Goal: Information Seeking & Learning: Learn about a topic

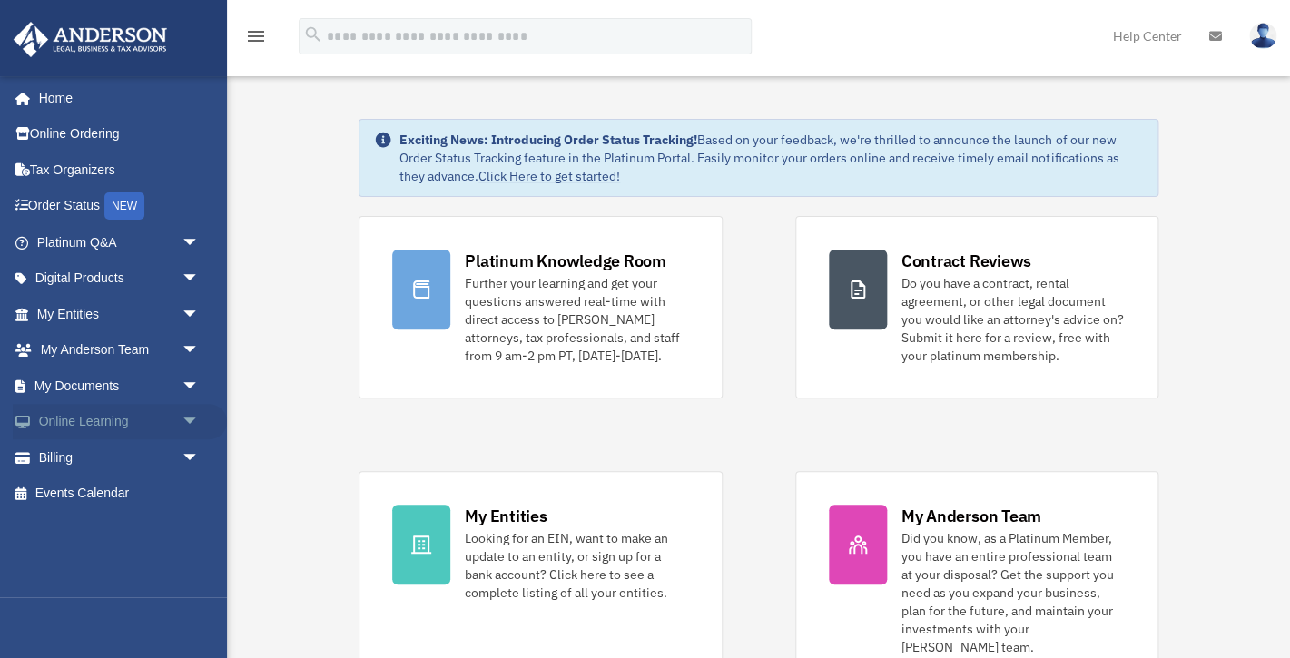
click at [115, 421] on link "Online Learning arrow_drop_down" at bounding box center [120, 422] width 214 height 36
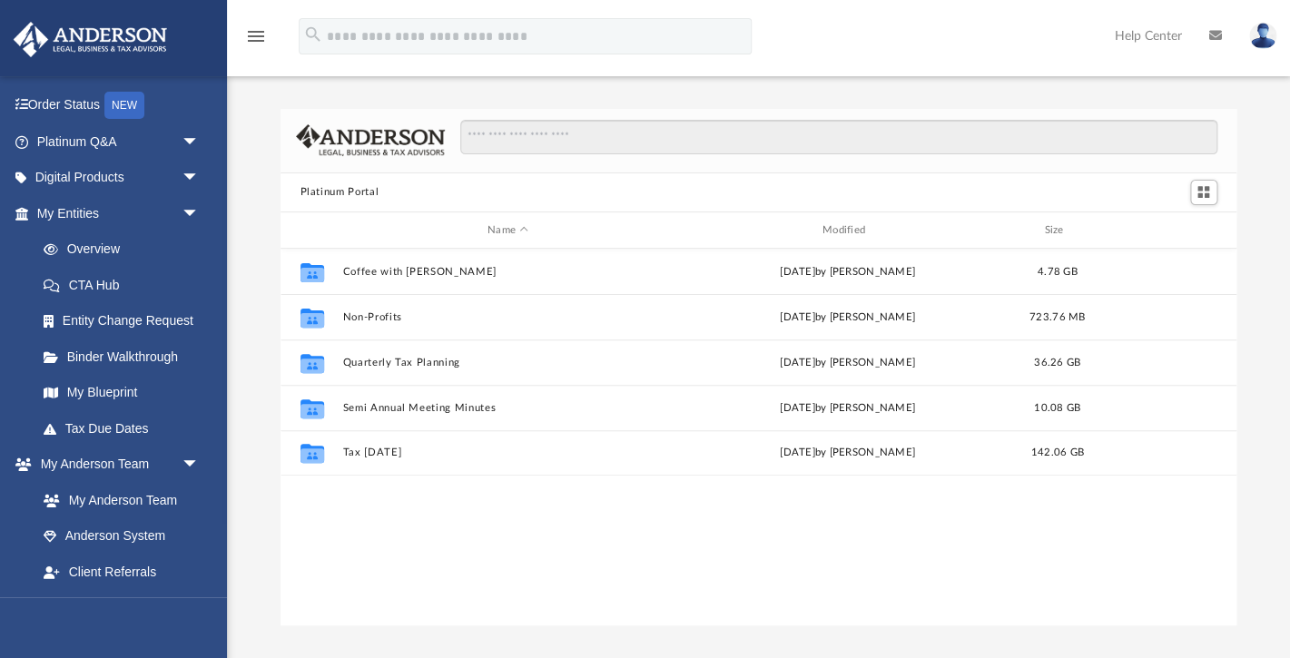
scroll to position [103, 0]
click at [103, 172] on link "Digital Products arrow_drop_down" at bounding box center [120, 176] width 214 height 36
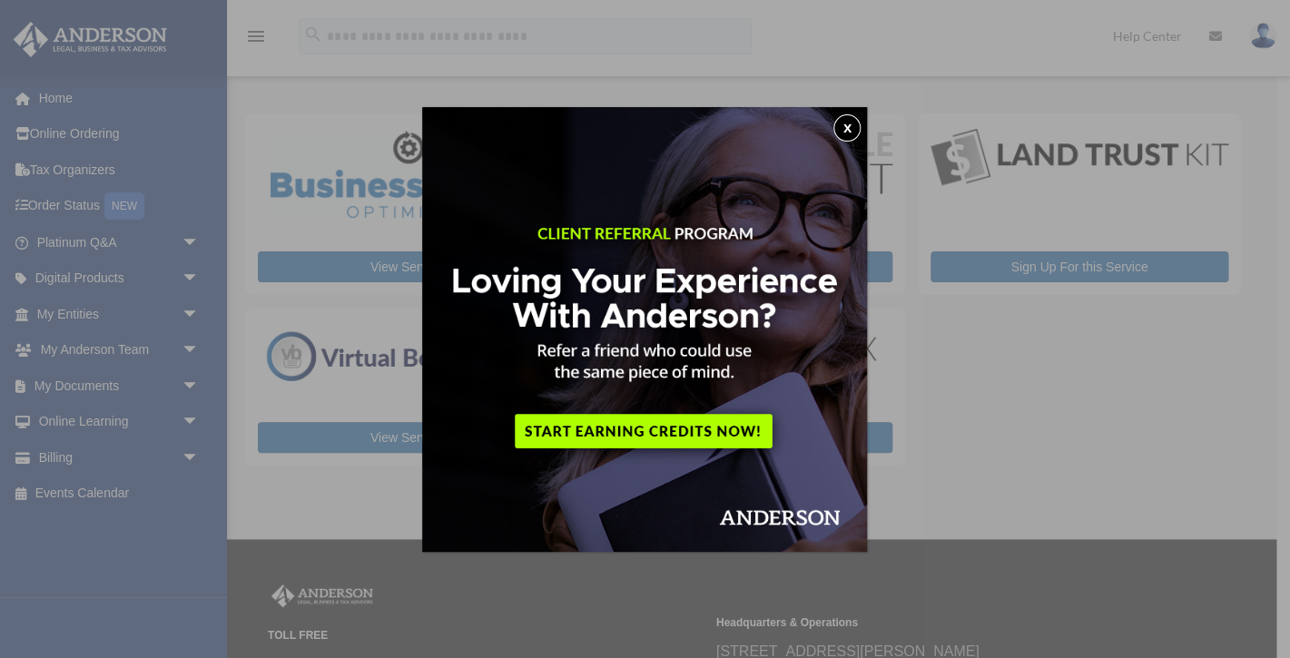
click at [842, 125] on button "x" at bounding box center [846, 127] width 27 height 27
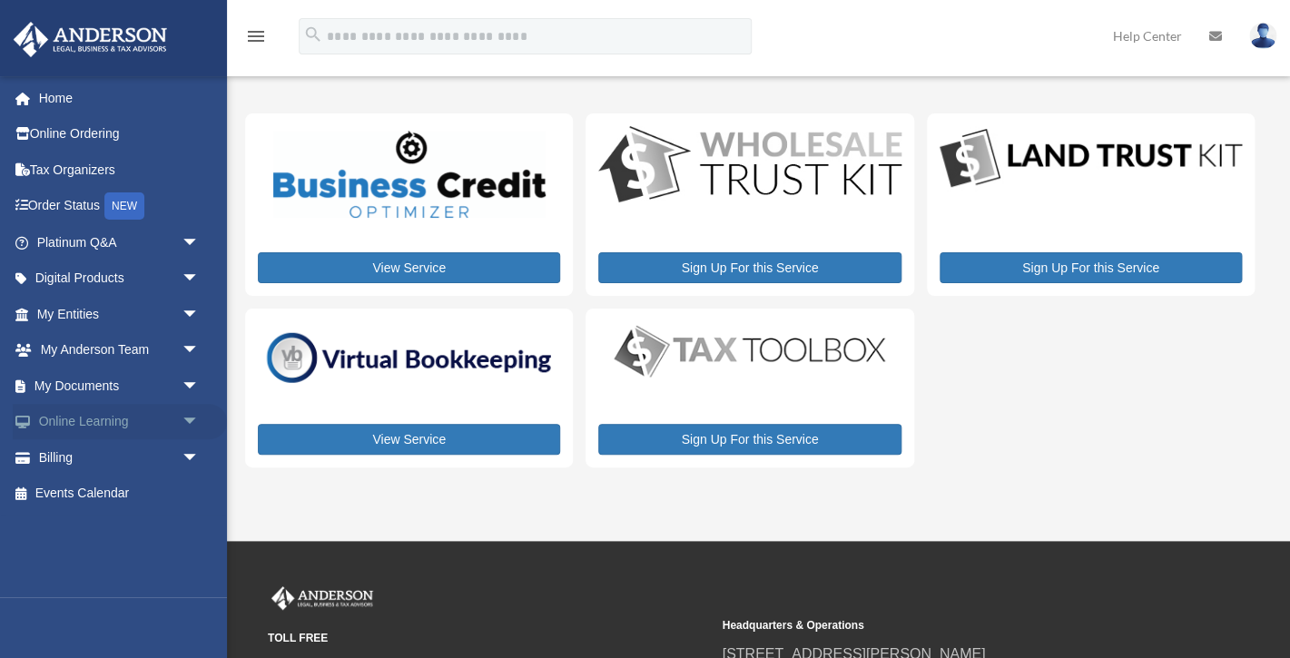
click at [88, 417] on link "Online Learning arrow_drop_down" at bounding box center [120, 422] width 214 height 36
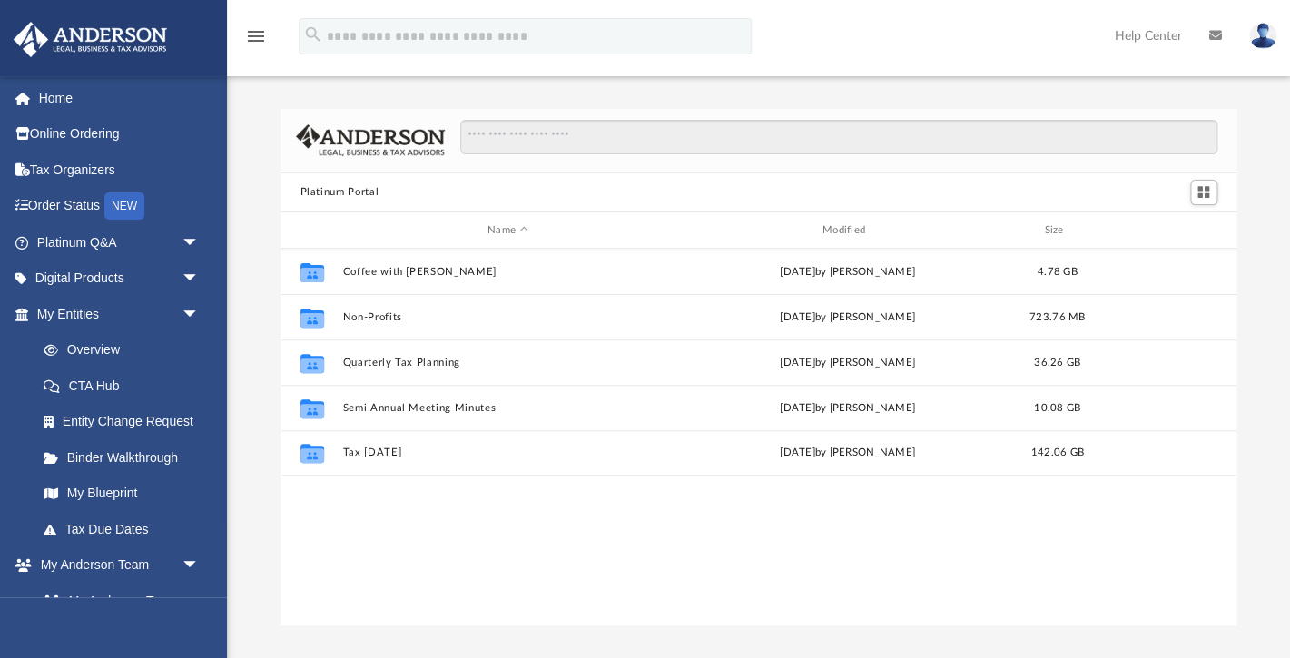
scroll to position [413, 956]
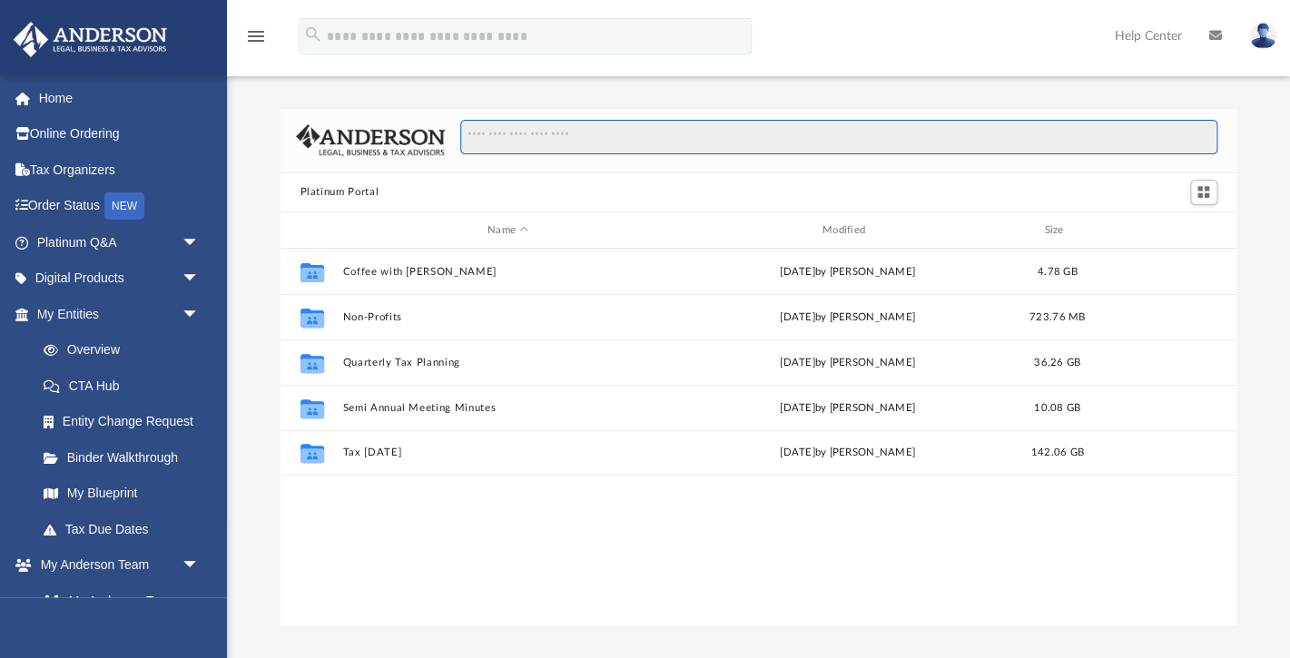
click at [511, 142] on input "Search files and folders" at bounding box center [838, 137] width 756 height 34
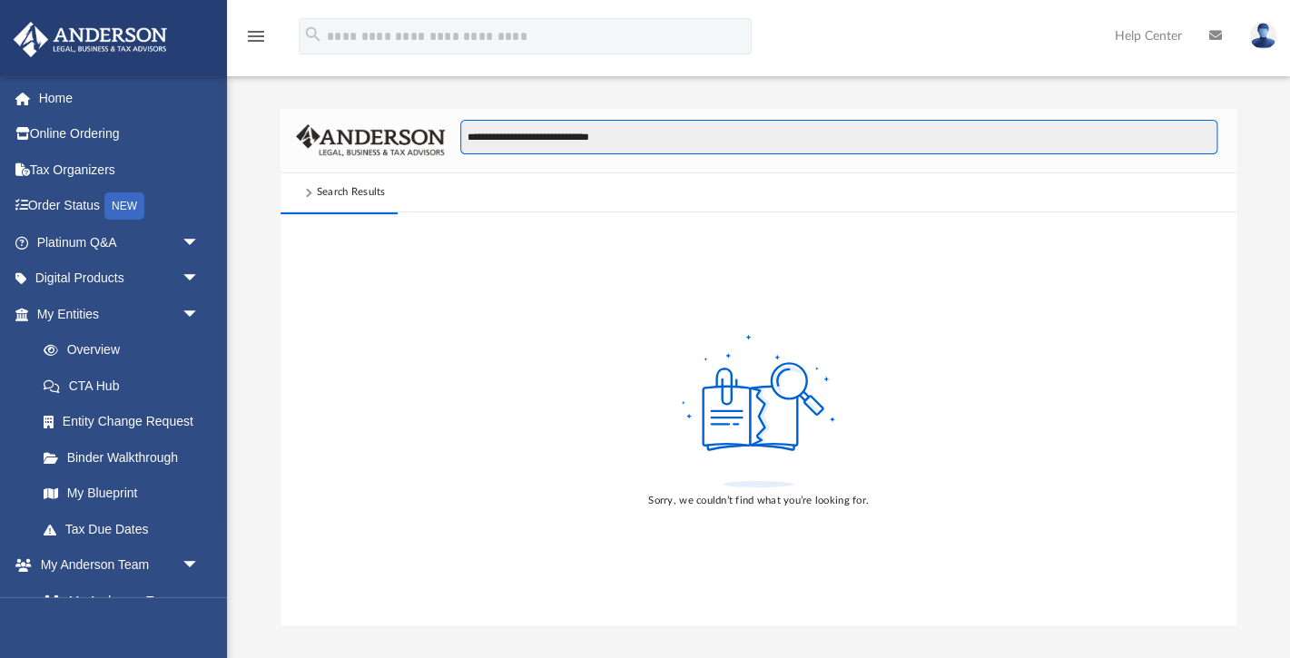
type input "**********"
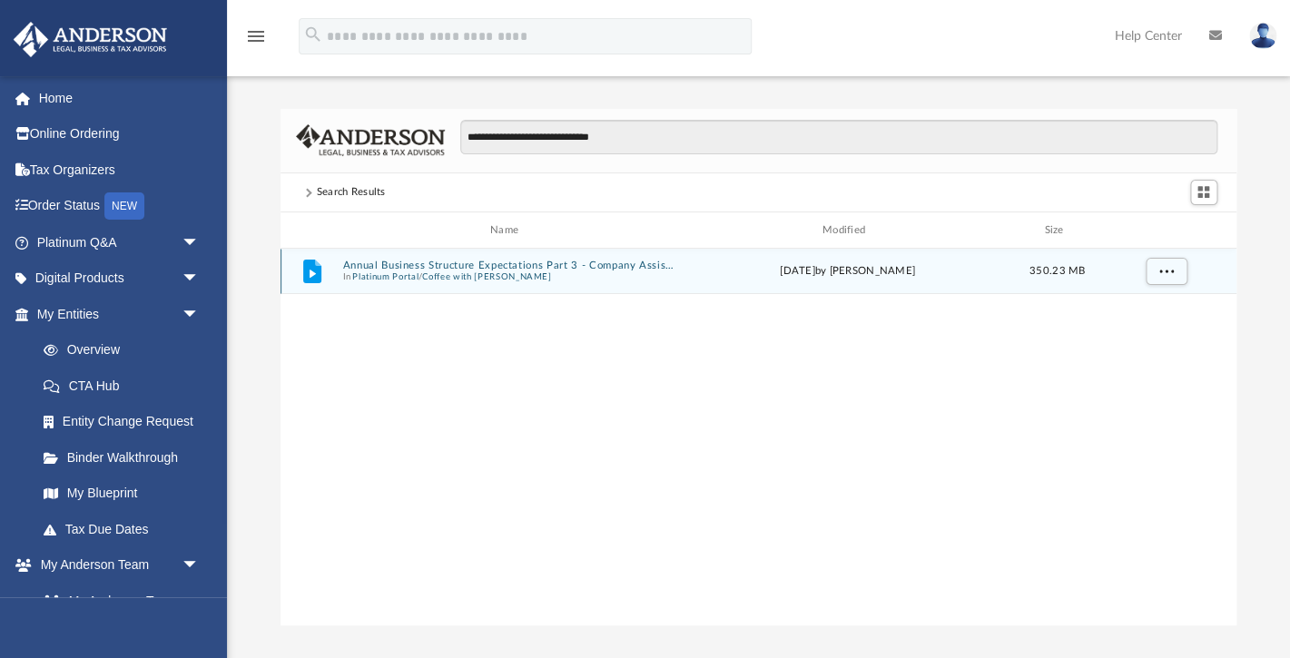
click at [452, 273] on button "Coffee with Carl" at bounding box center [486, 277] width 129 height 12
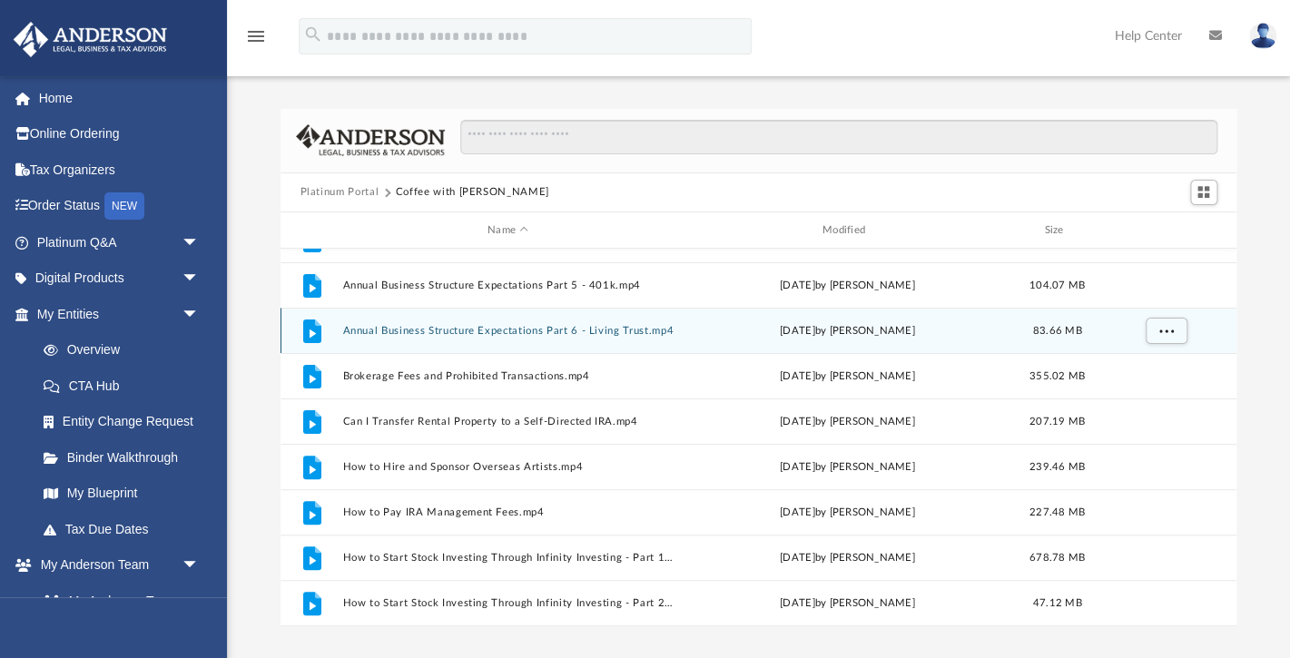
scroll to position [20, 0]
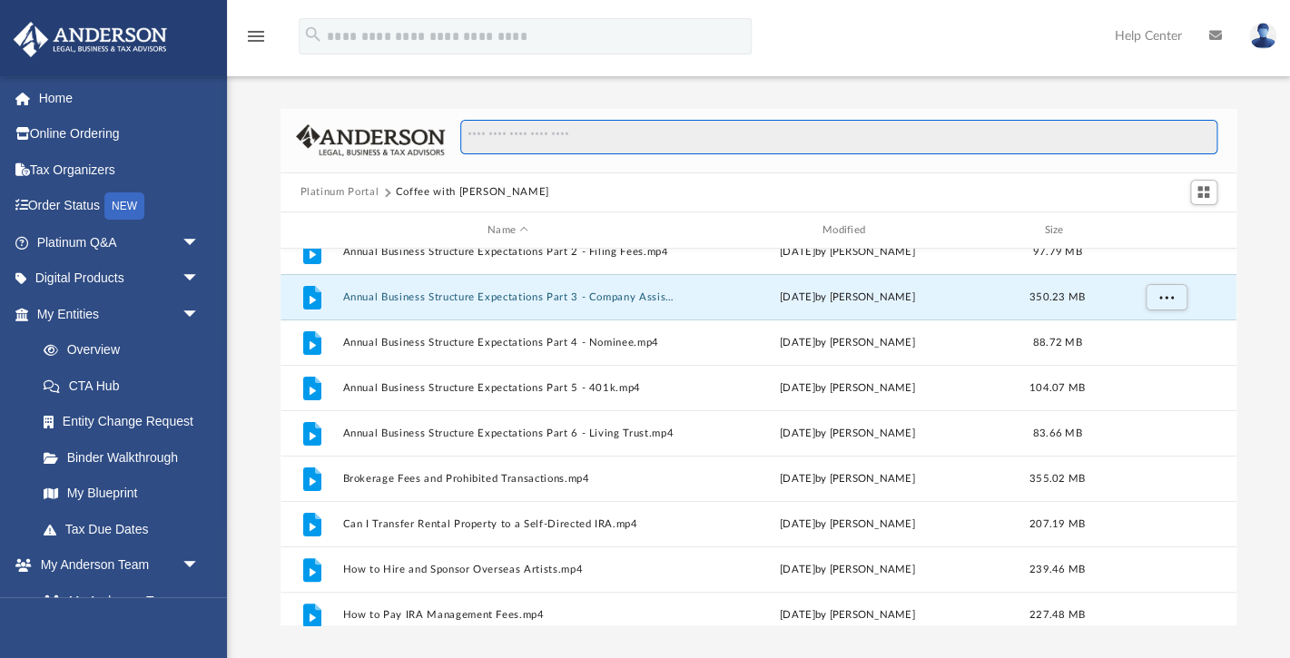
click at [527, 138] on input "Search files and folders" at bounding box center [838, 137] width 756 height 34
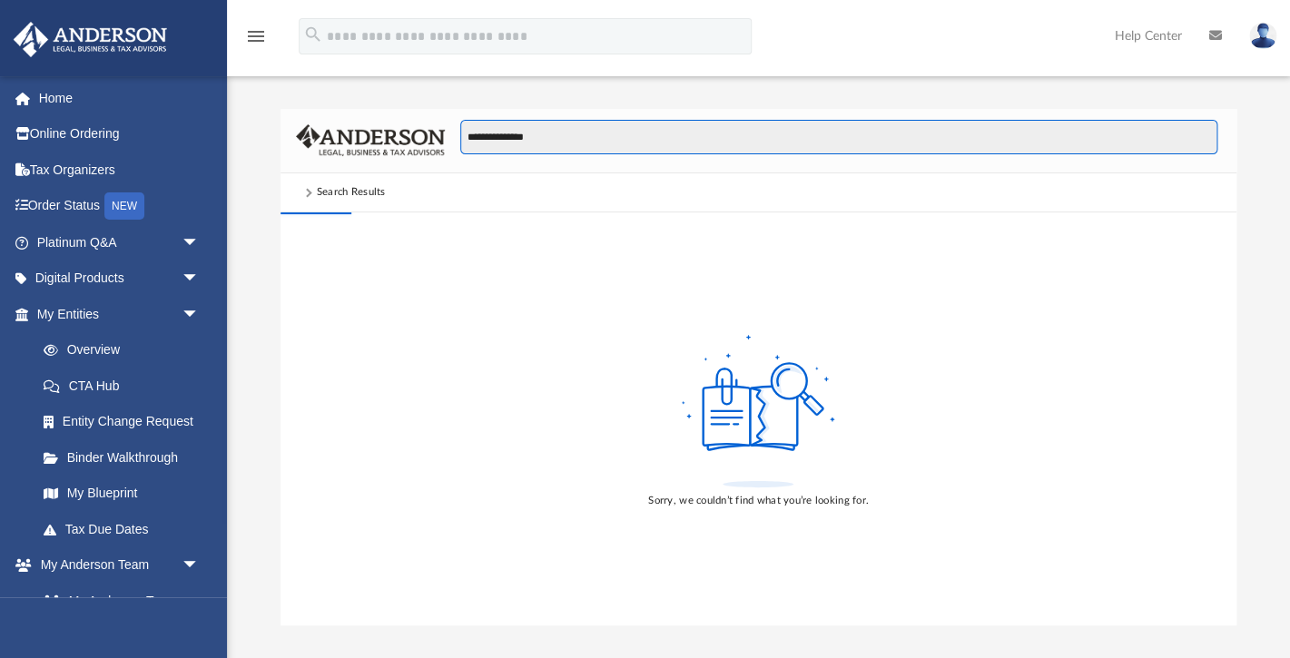
type input "**********"
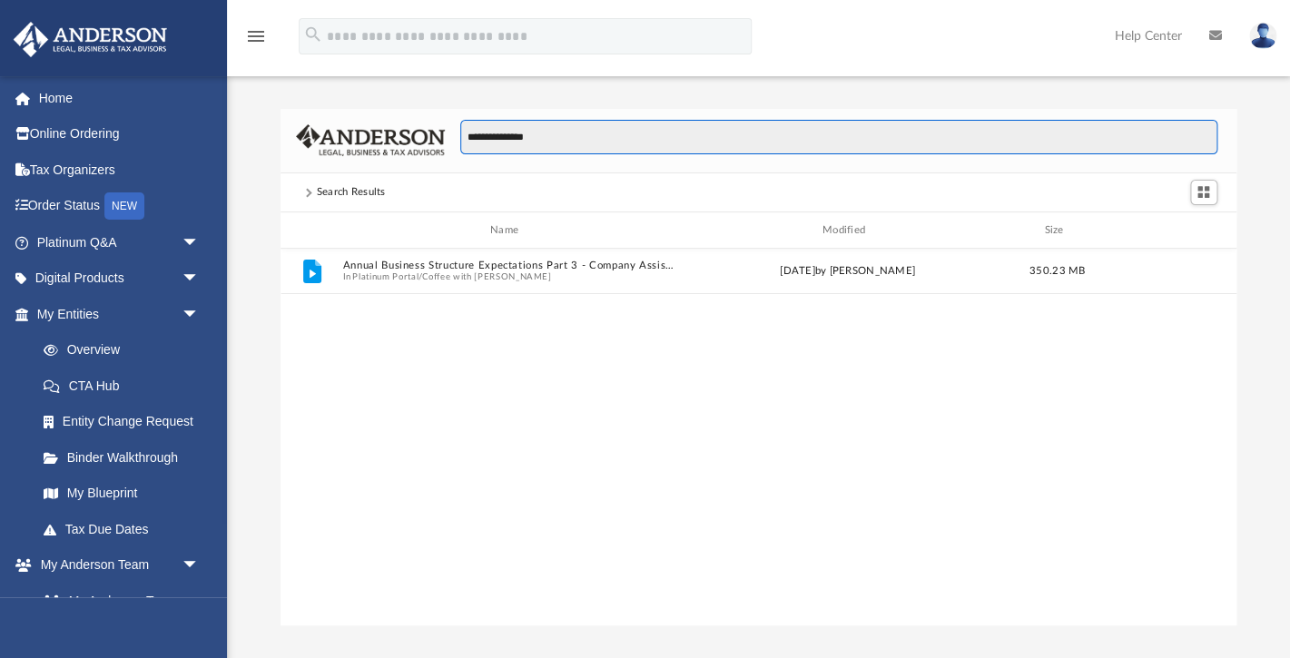
scroll to position [413, 956]
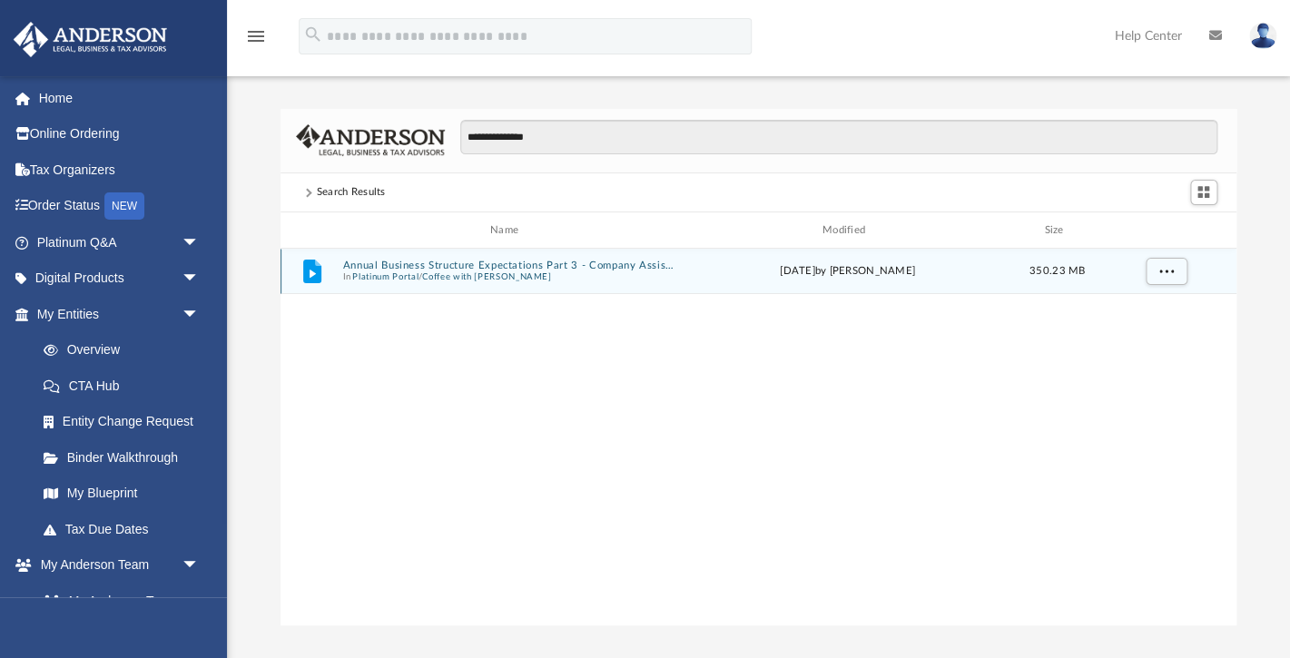
click at [572, 270] on button "Annual Business Structure Expectations Part 3 - Company Assistance Program.mp4" at bounding box center [507, 266] width 331 height 12
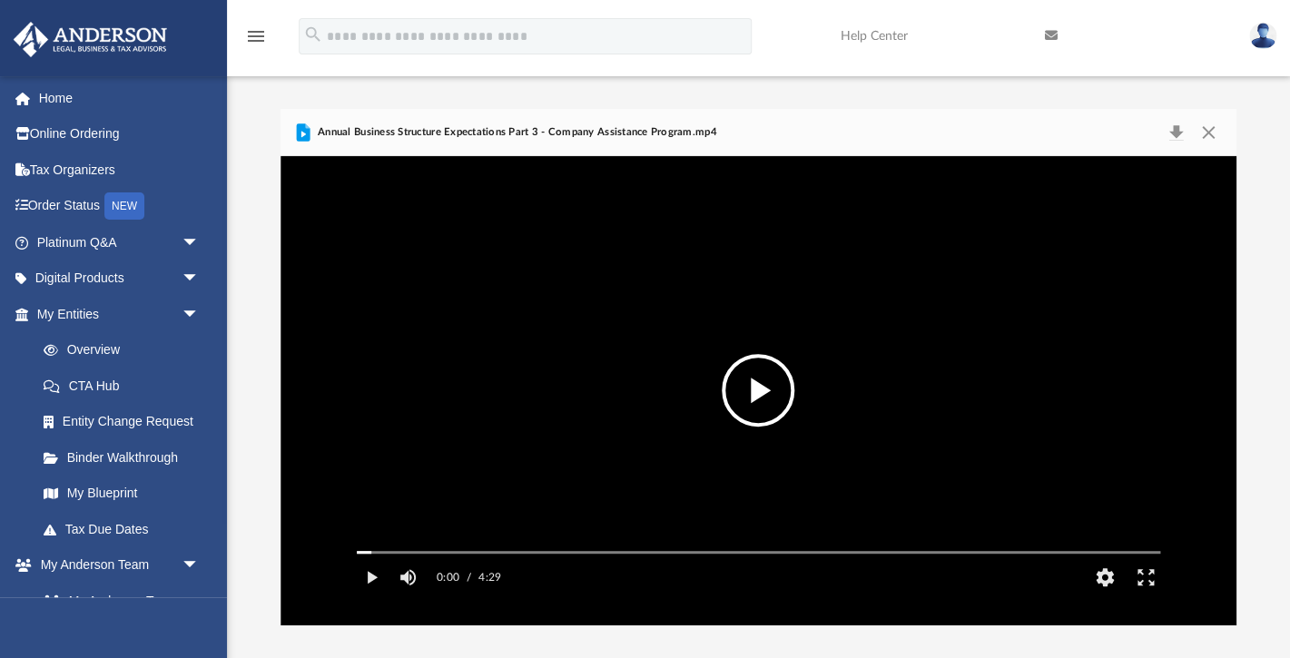
click at [756, 389] on button "File preview" at bounding box center [757, 390] width 73 height 73
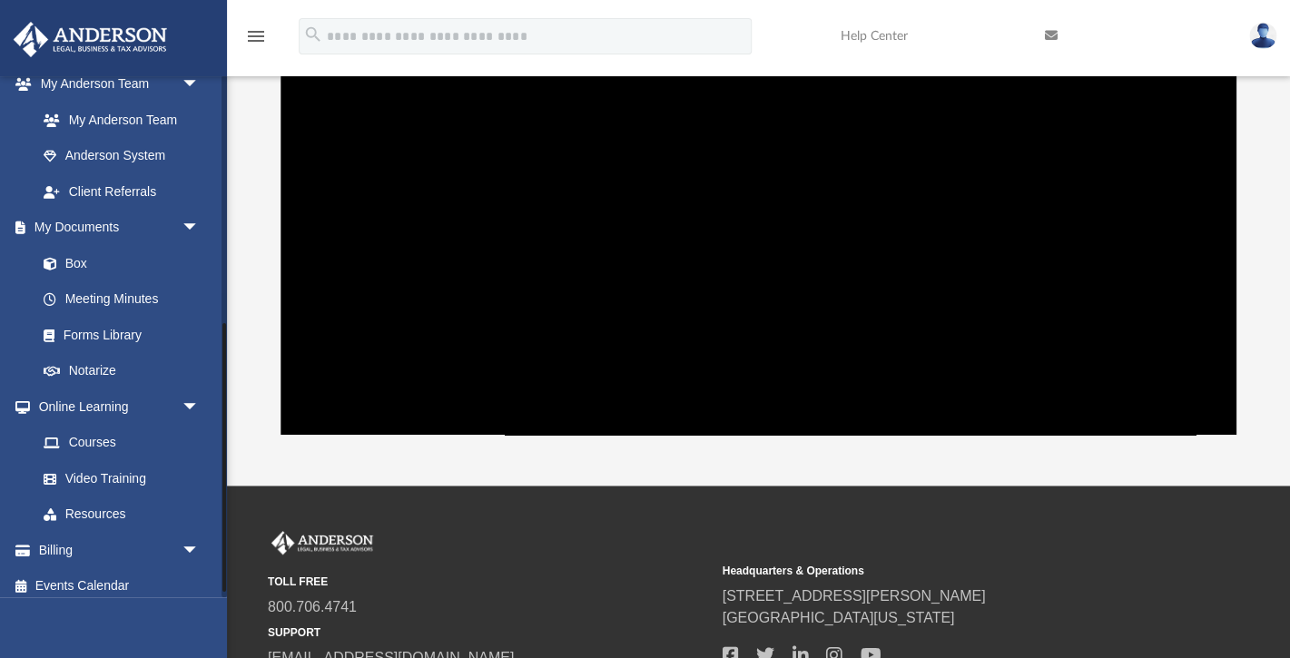
scroll to position [491, 0]
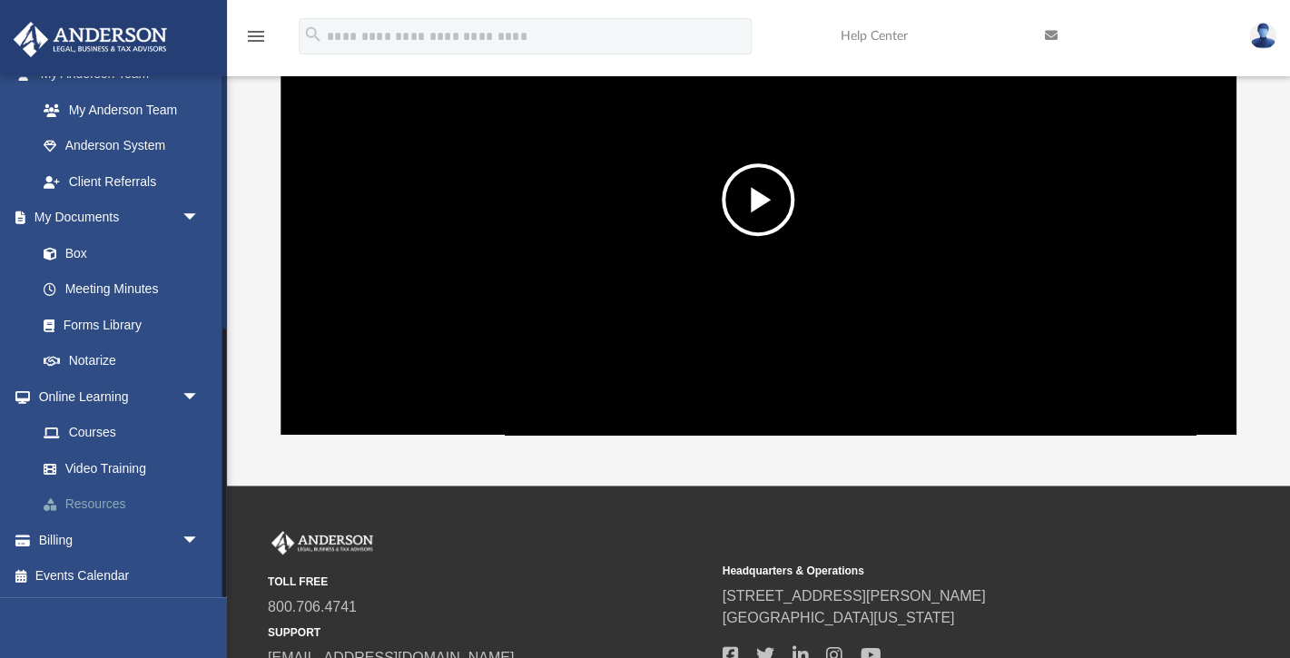
click at [117, 500] on link "Resources" at bounding box center [125, 504] width 201 height 36
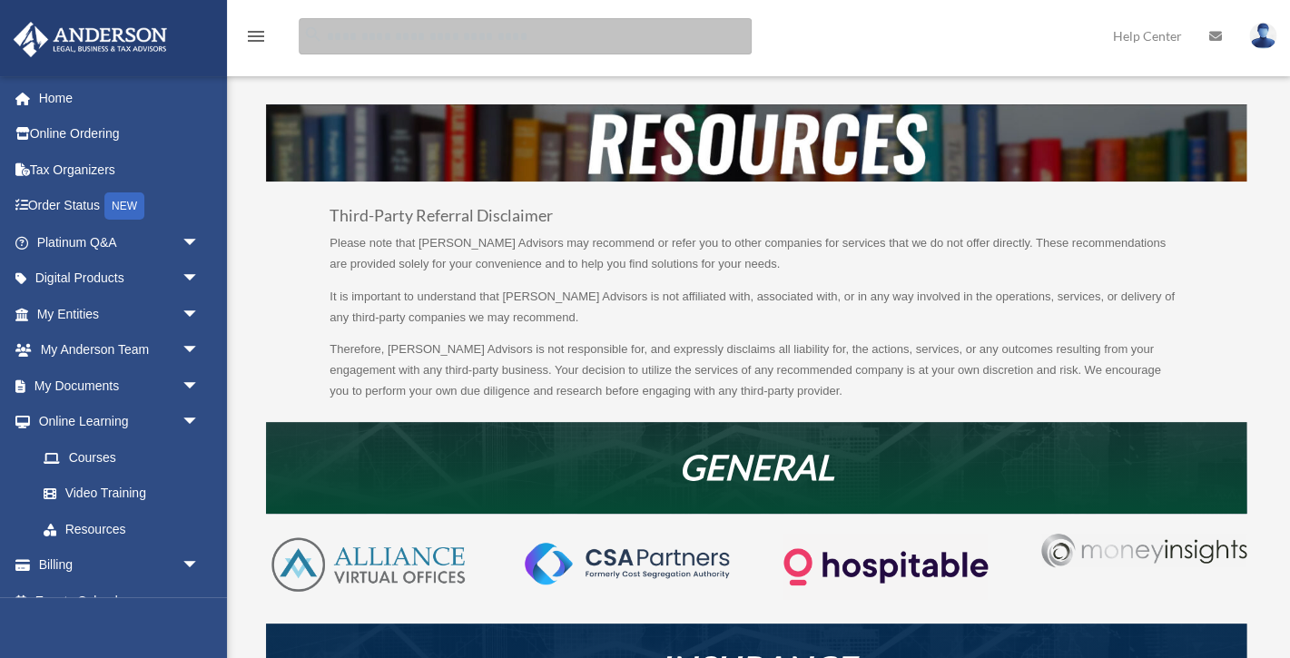
click at [452, 47] on input "search" at bounding box center [525, 36] width 453 height 36
type input "**********"
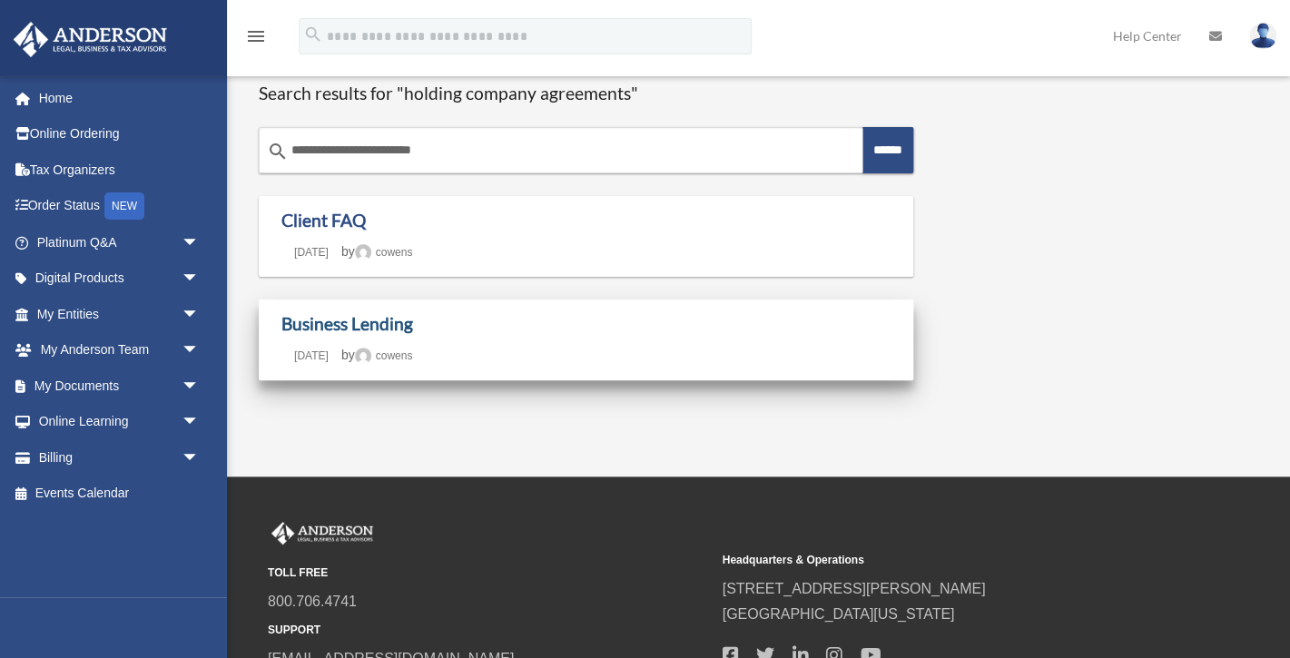
click at [388, 326] on link "Business Lending" at bounding box center [347, 323] width 132 height 21
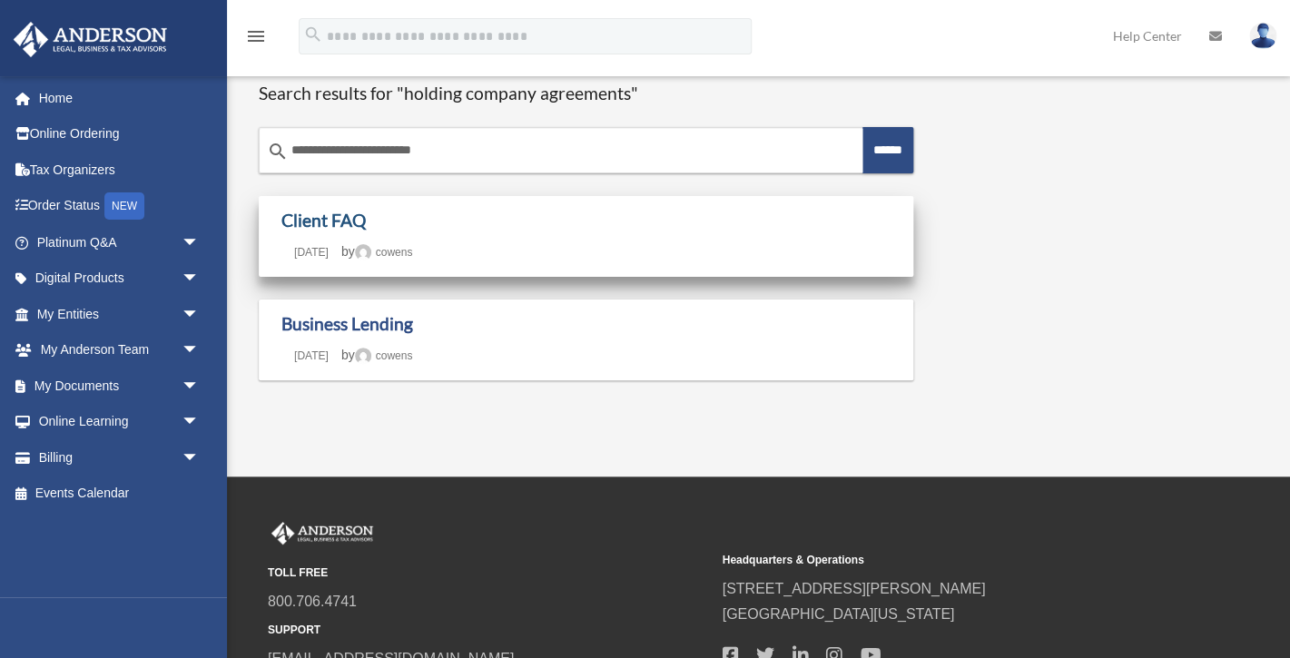
click at [328, 219] on link "Client FAQ" at bounding box center [323, 220] width 84 height 21
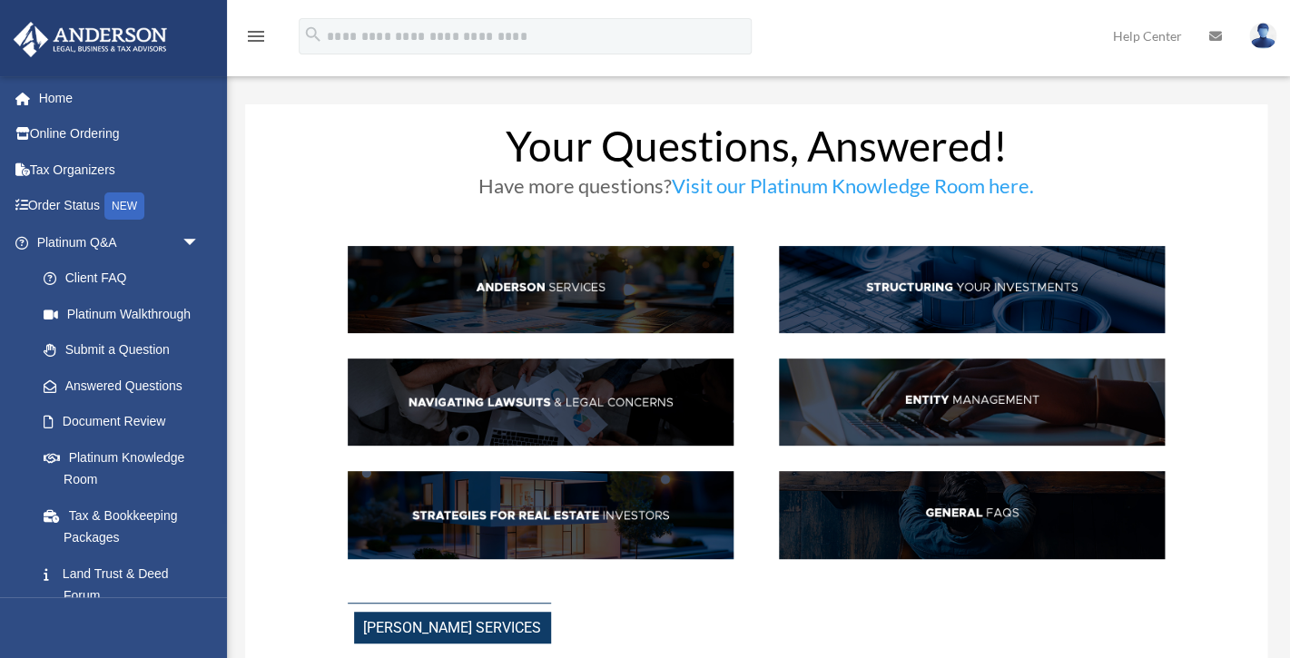
click at [577, 290] on img at bounding box center [541, 289] width 387 height 87
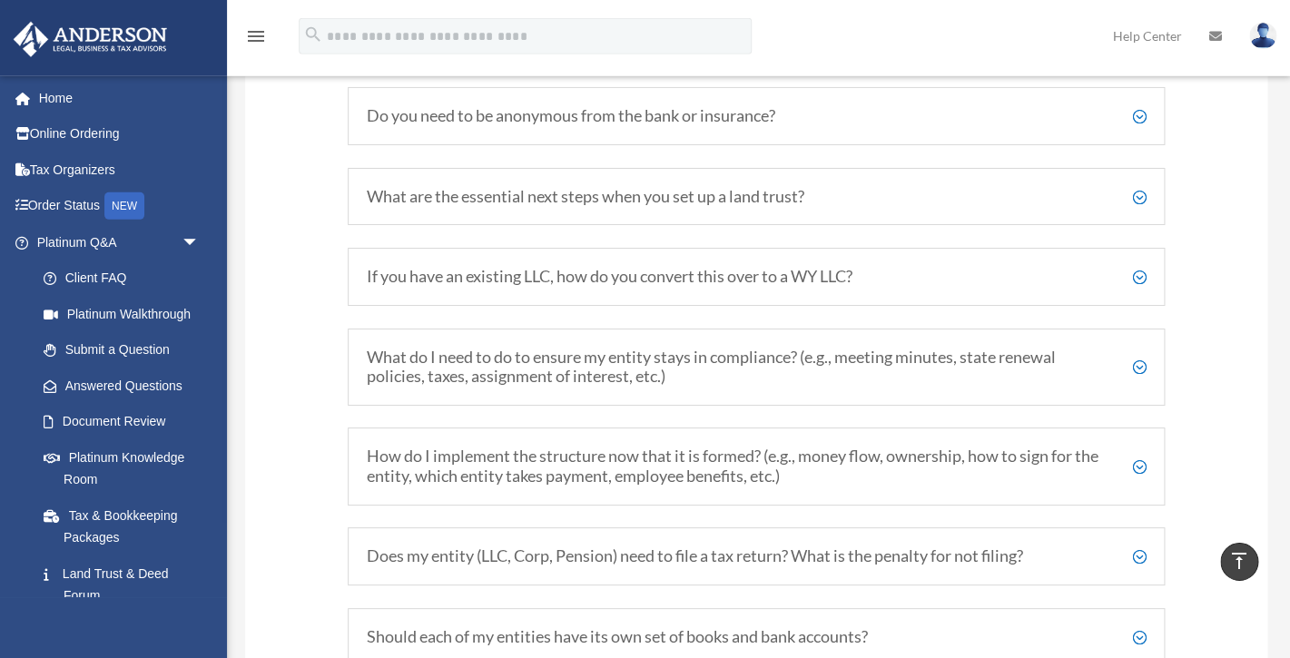
scroll to position [2348, 0]
click at [576, 282] on h5 "If you have an existing LLC, how do you convert this over to a WY LLC?" at bounding box center [757, 274] width 780 height 20
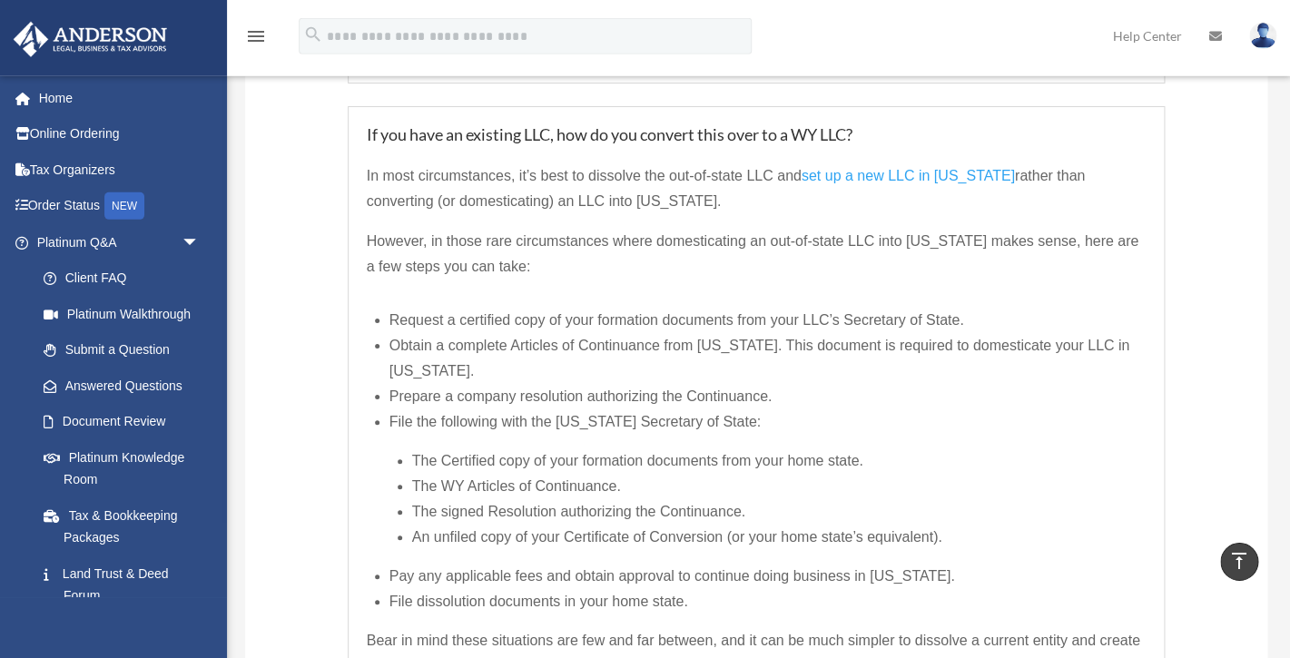
scroll to position [2482, 0]
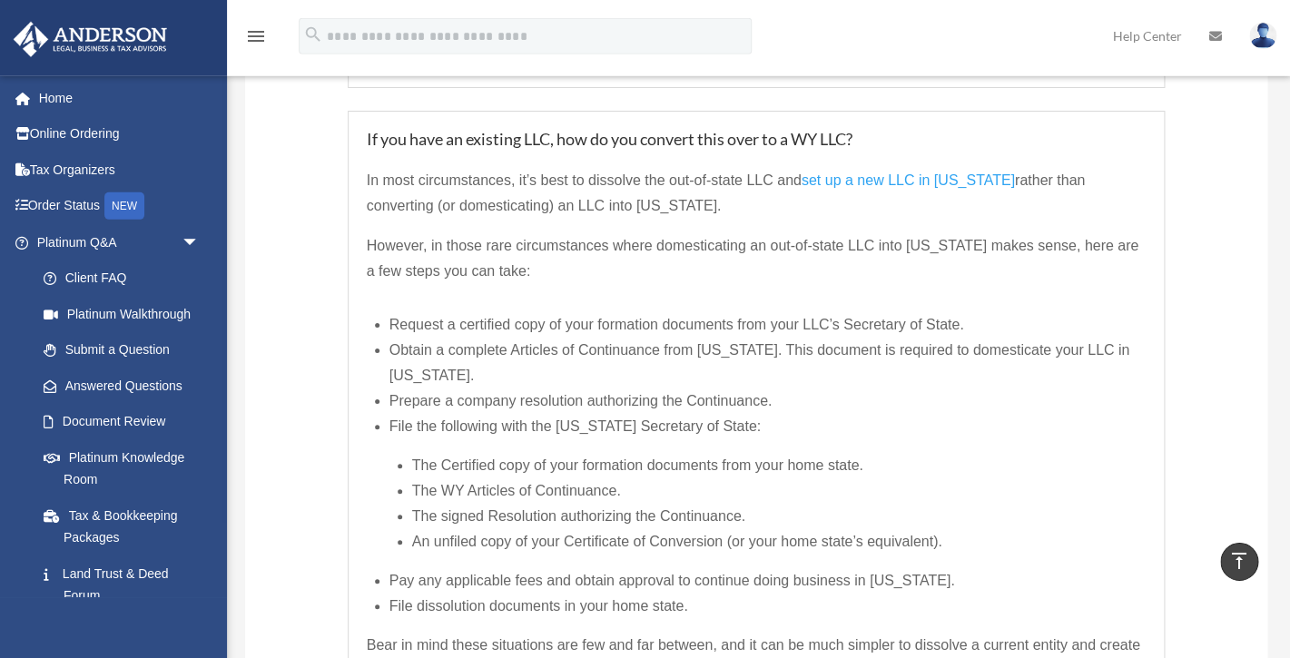
click at [912, 184] on span "set up a new LLC in Wyoming" at bounding box center [907, 179] width 213 height 15
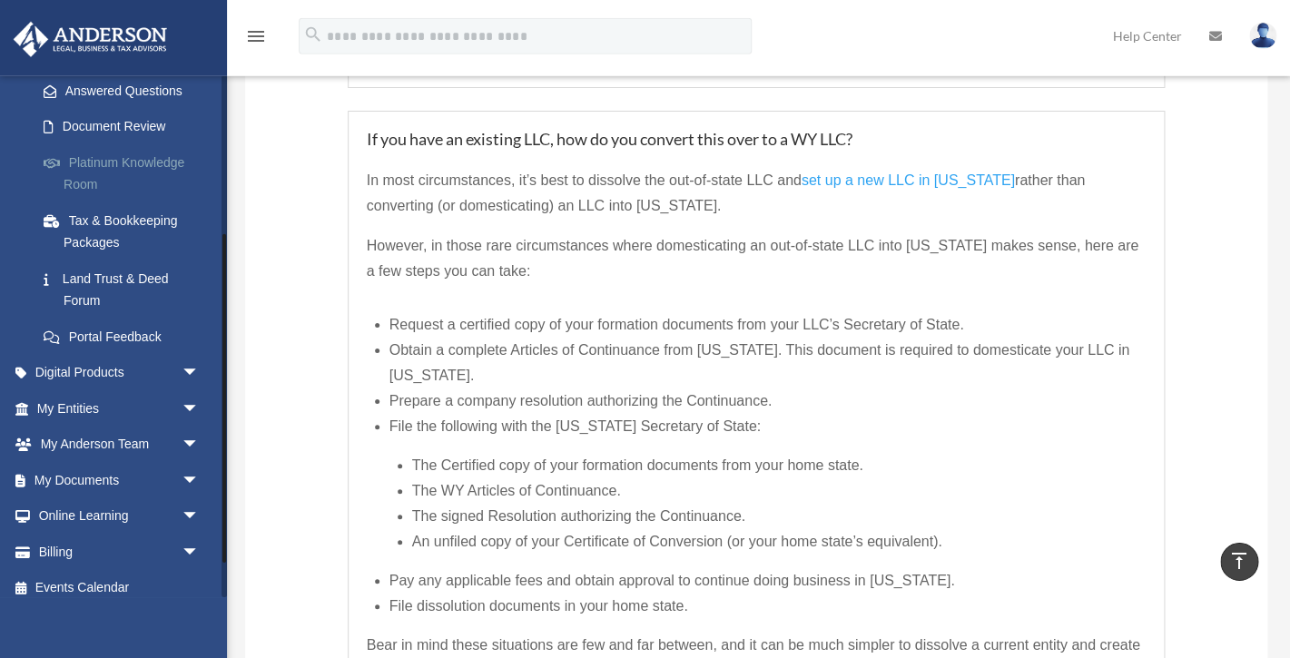
scroll to position [307, 0]
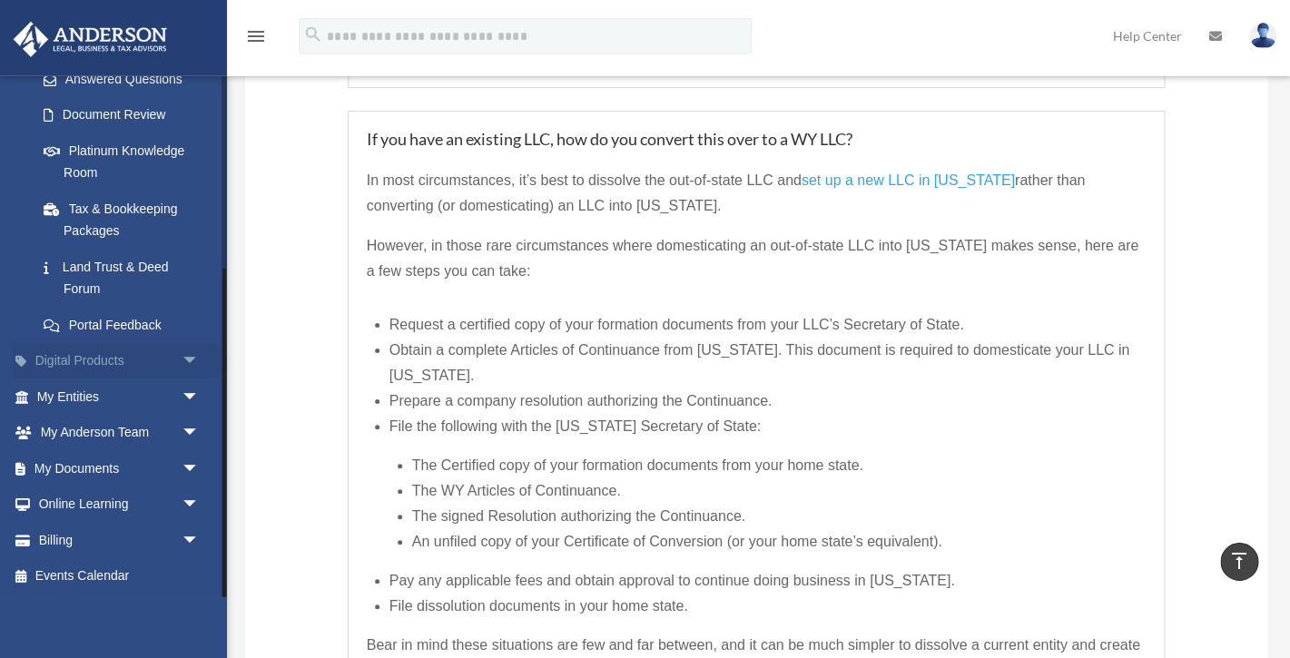
click at [174, 354] on link "Digital Products arrow_drop_down" at bounding box center [120, 361] width 214 height 36
click at [188, 359] on span "arrow_drop_down" at bounding box center [199, 361] width 36 height 37
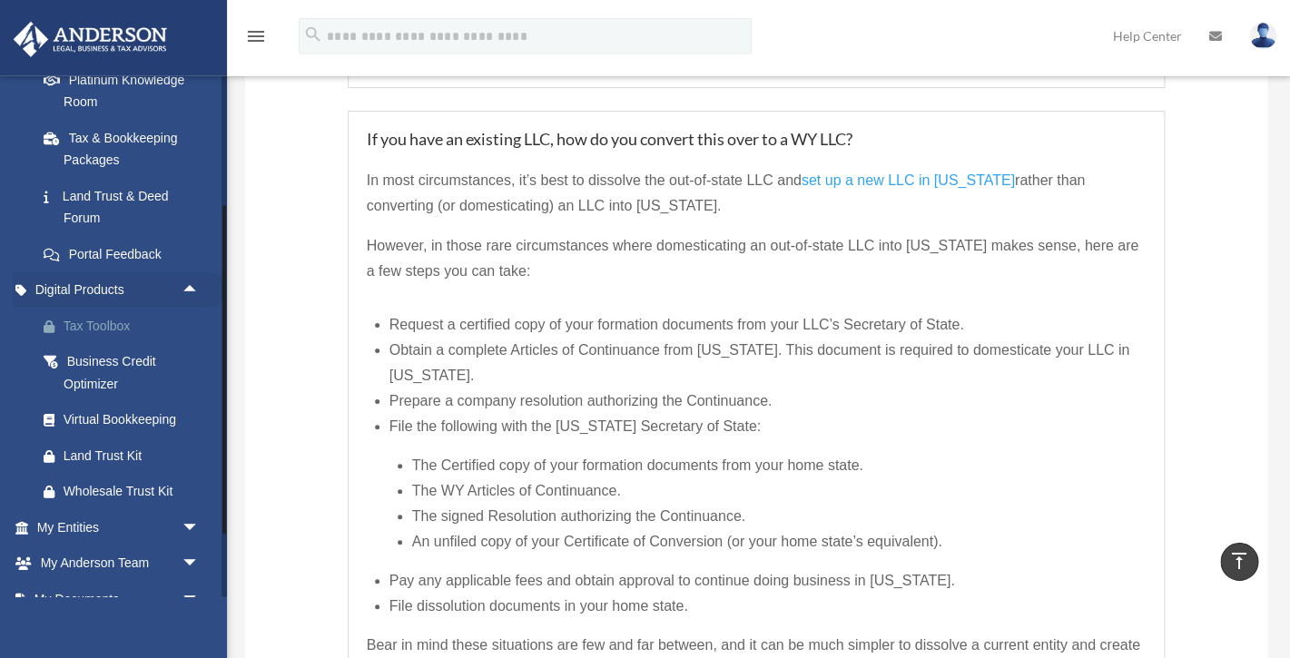
scroll to position [420, 0]
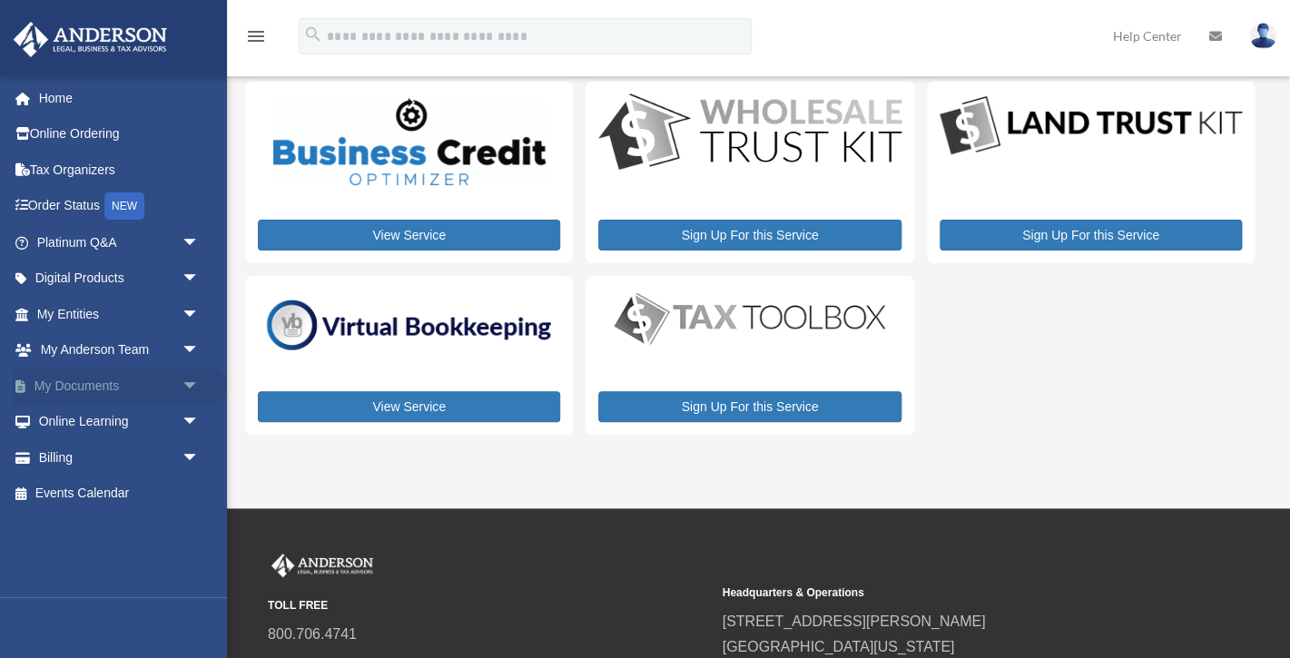
scroll to position [34, 0]
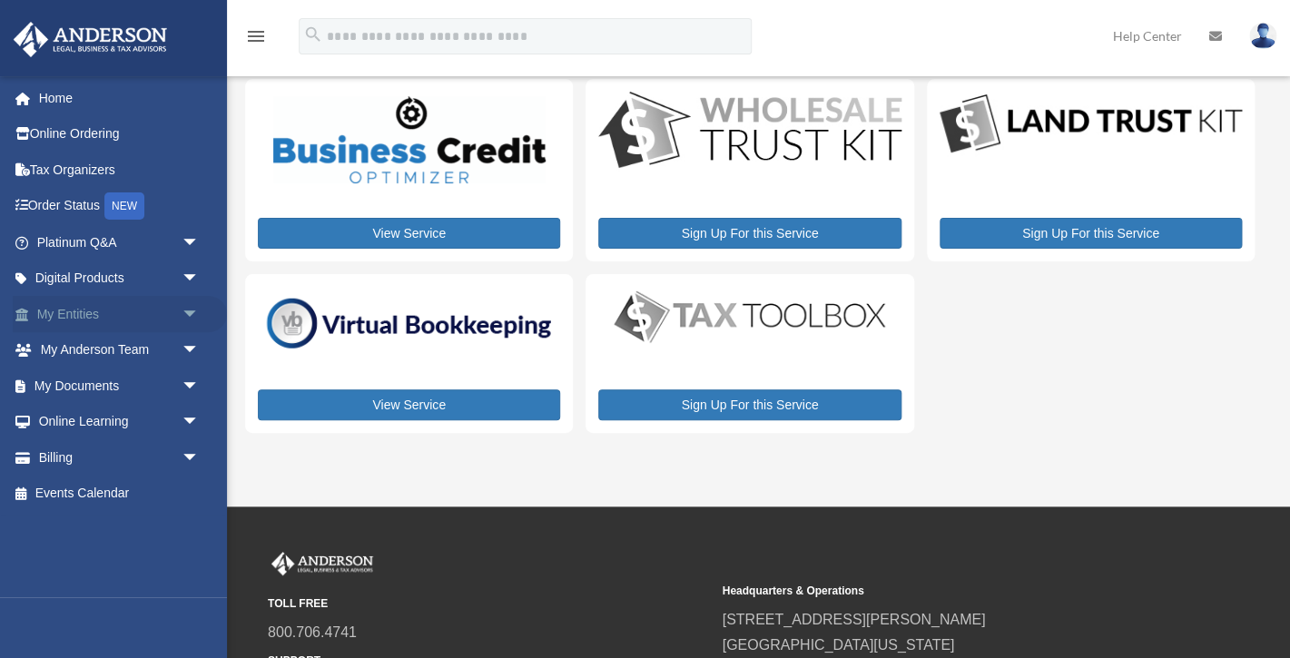
click at [191, 318] on span "arrow_drop_down" at bounding box center [199, 314] width 36 height 37
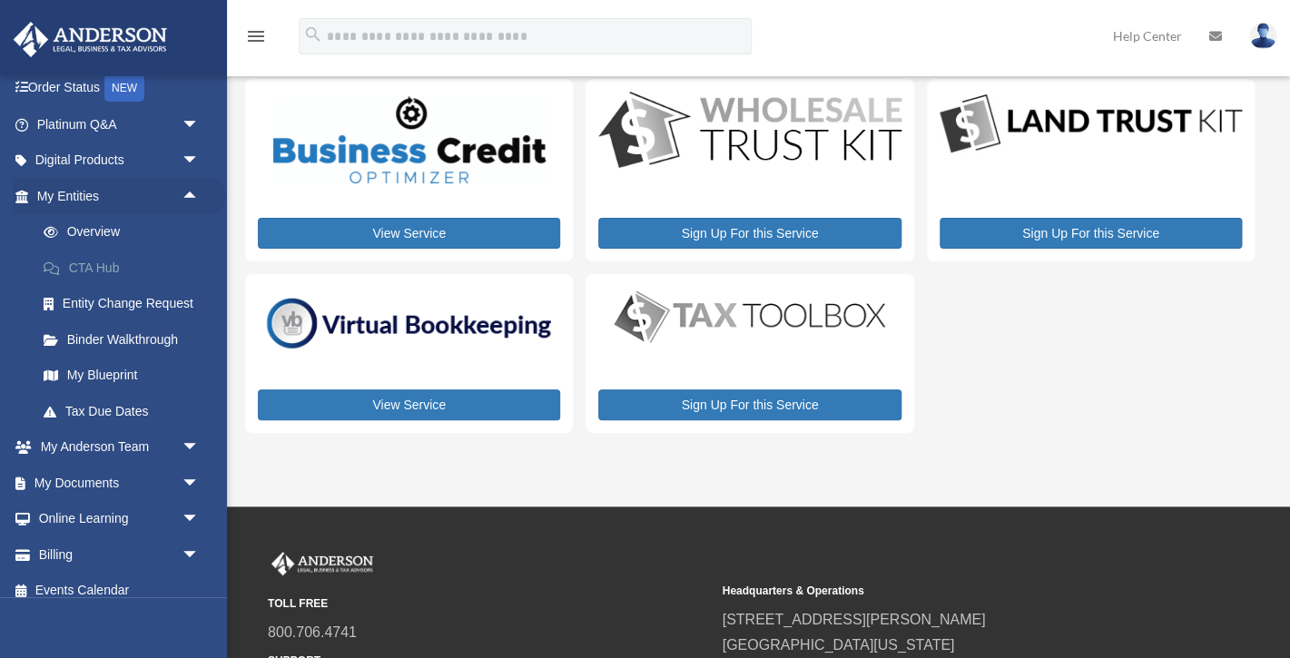
scroll to position [132, 0]
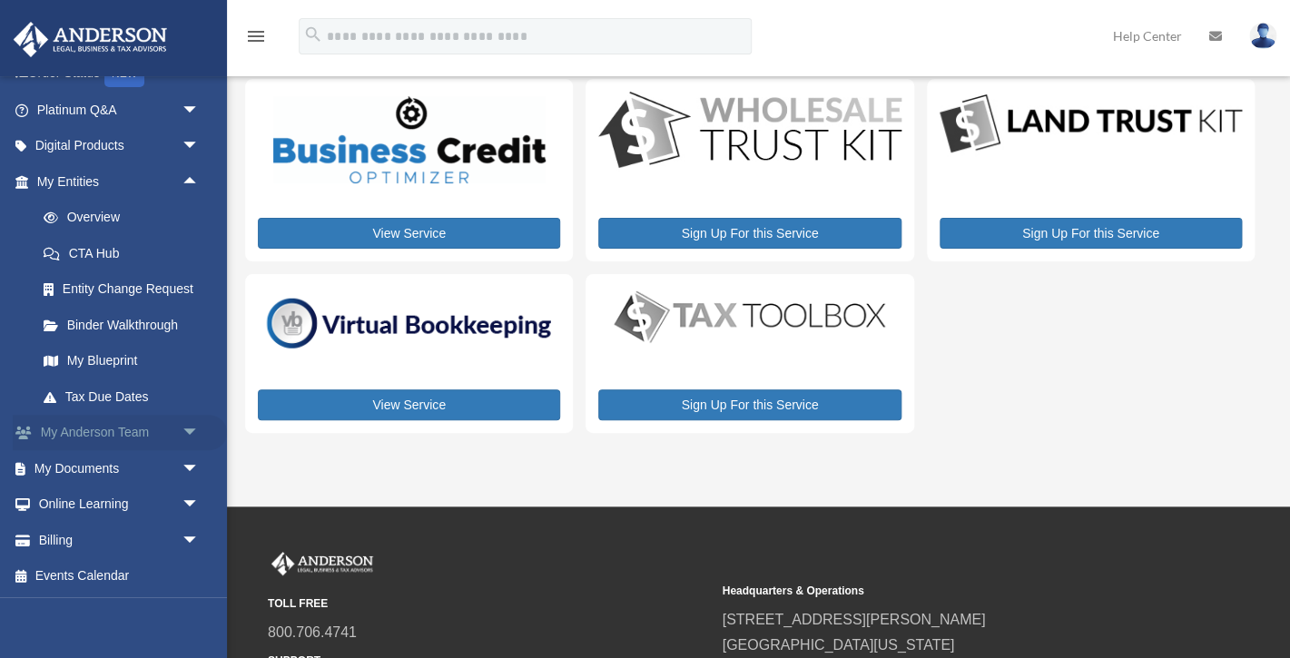
click at [185, 428] on span "arrow_drop_down" at bounding box center [199, 433] width 36 height 37
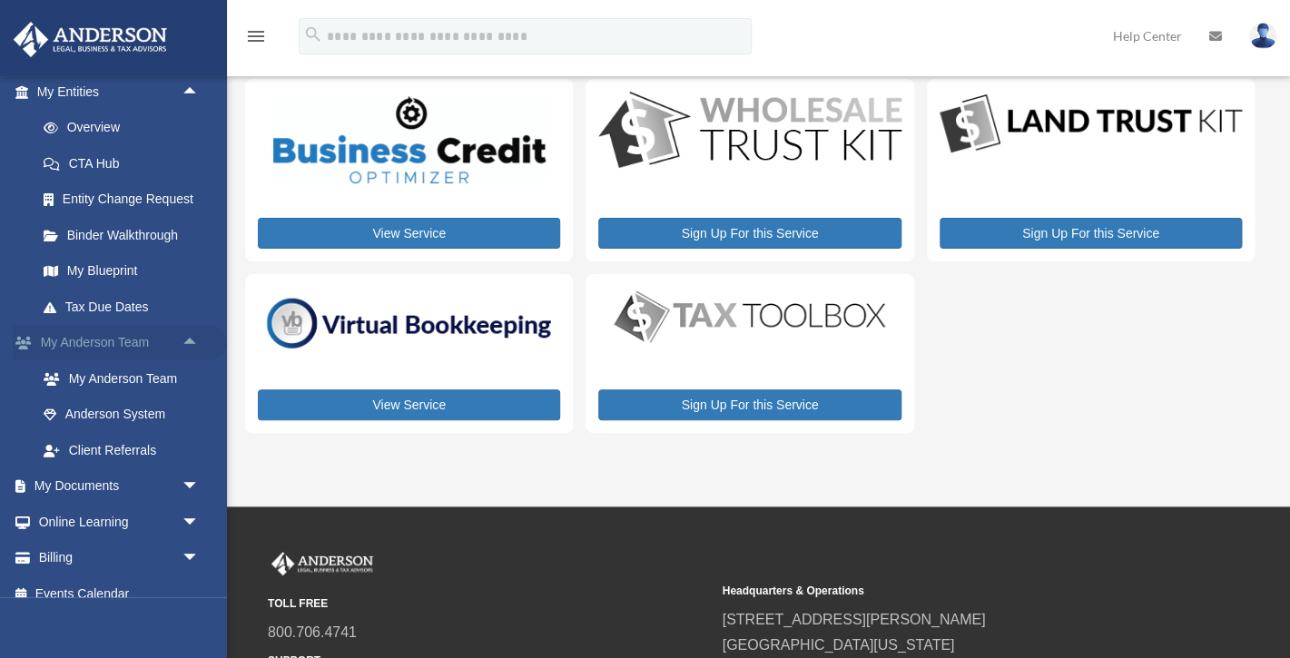
scroll to position [240, 0]
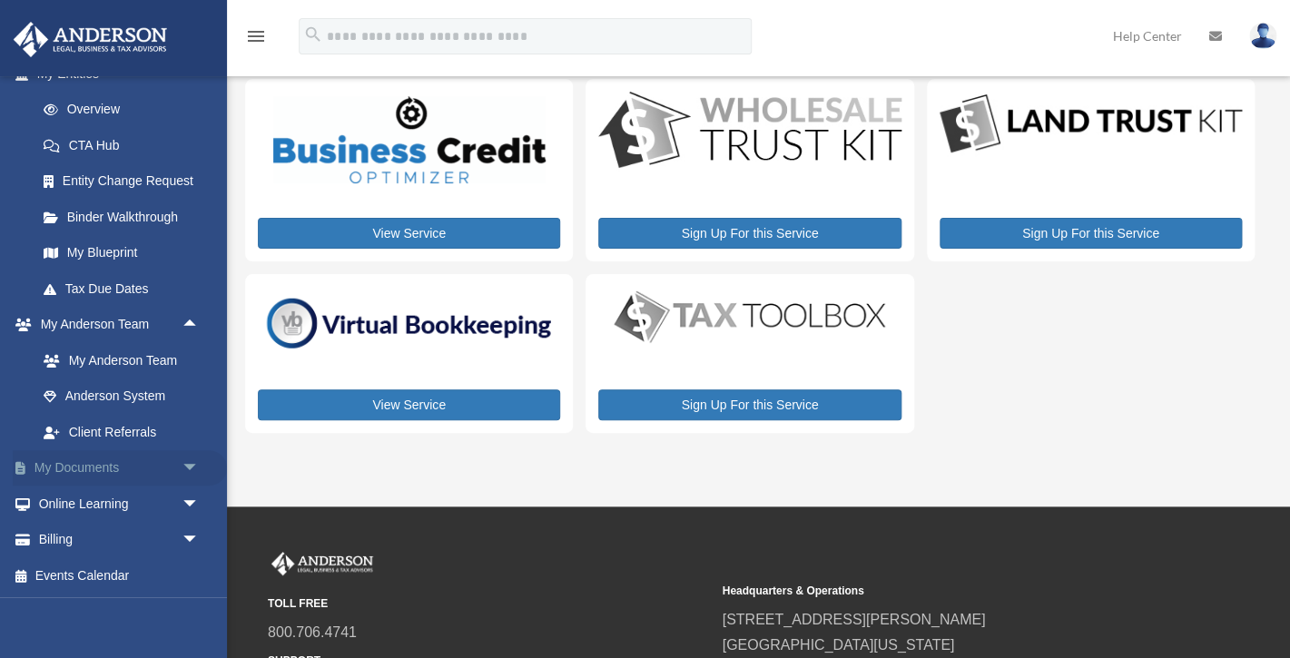
click at [184, 463] on span "arrow_drop_down" at bounding box center [199, 468] width 36 height 37
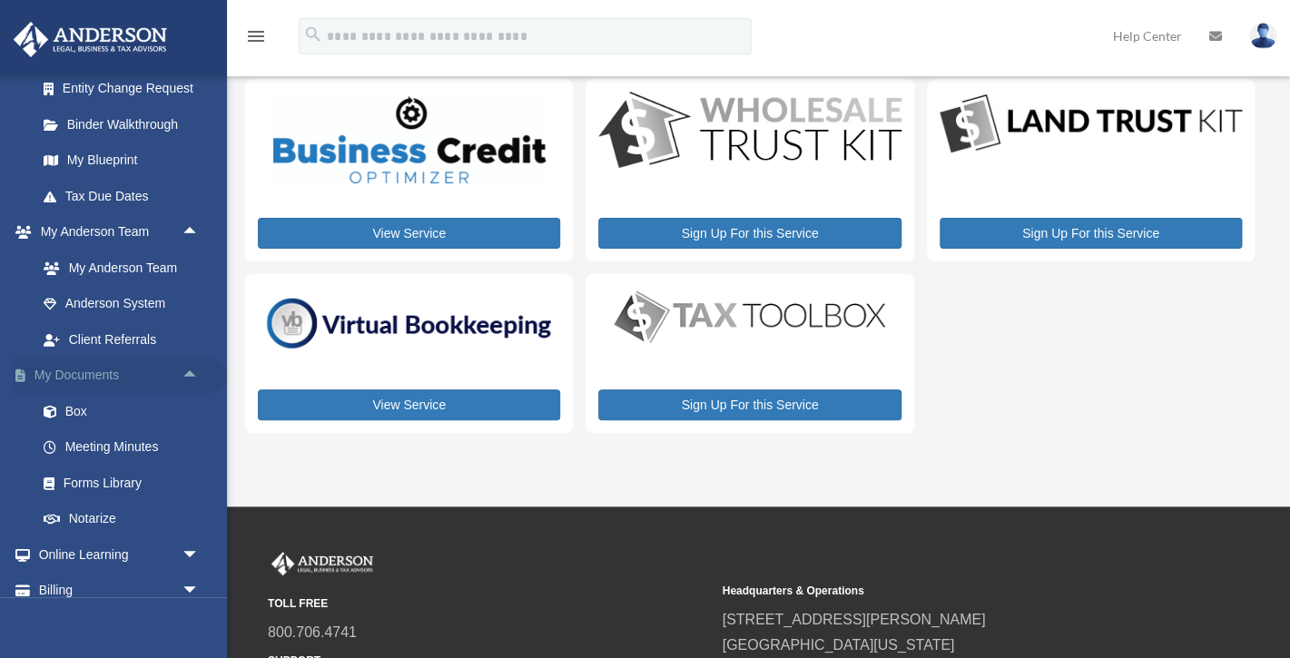
scroll to position [384, 0]
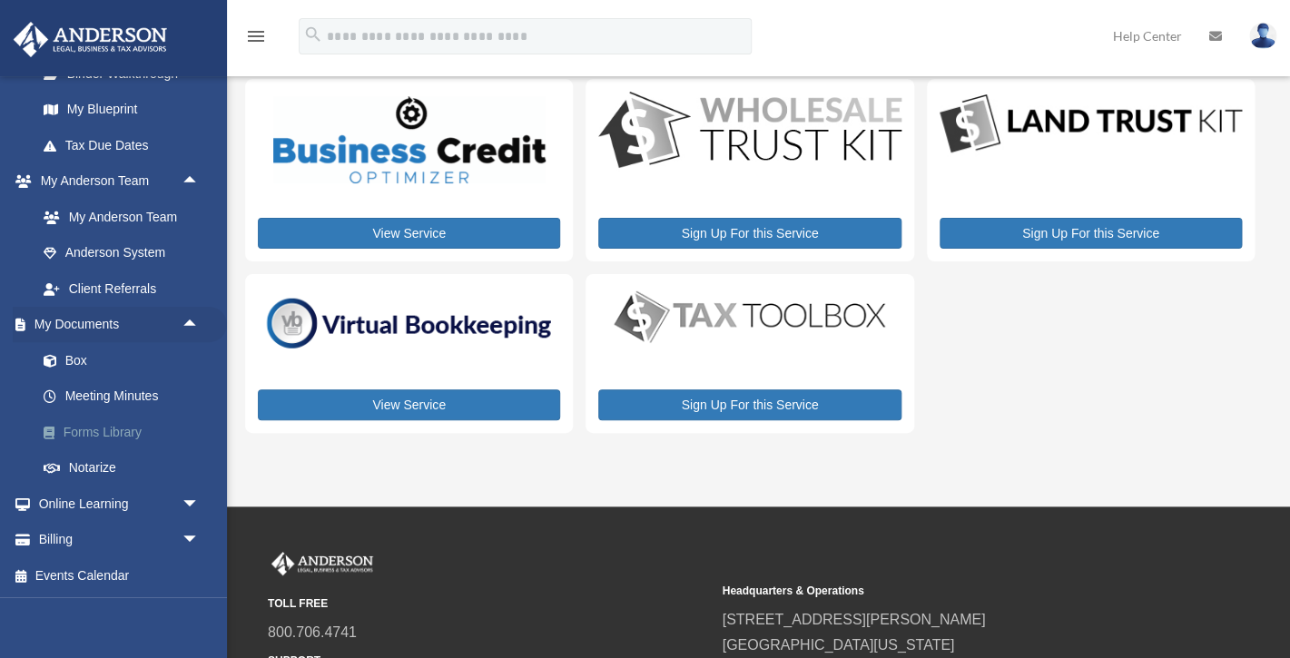
click at [140, 434] on link "Forms Library" at bounding box center [125, 432] width 201 height 36
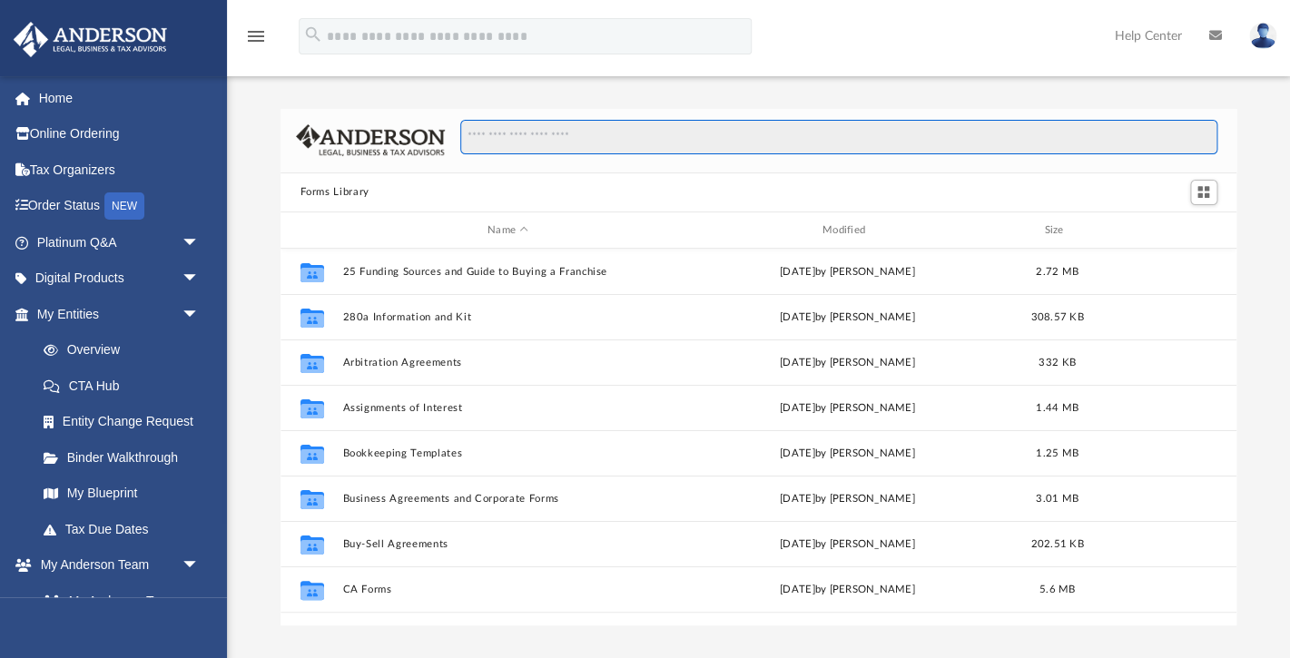
click at [573, 140] on input "Search files and folders" at bounding box center [838, 137] width 756 height 34
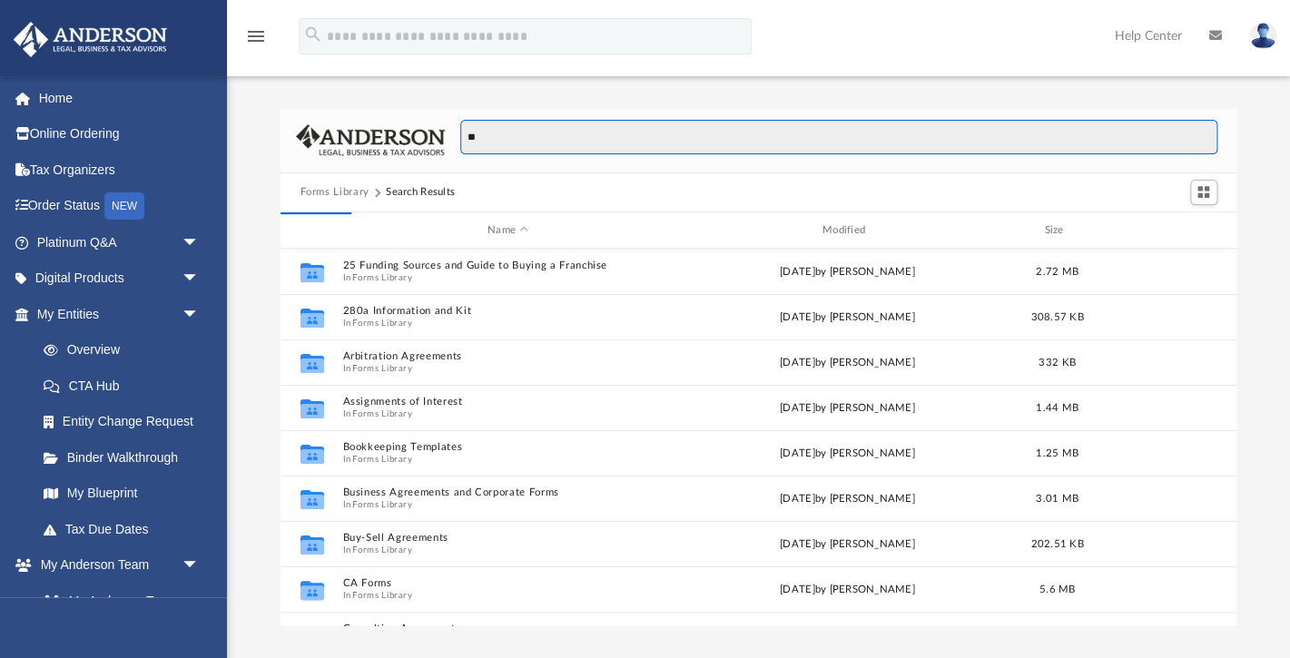
type input "*"
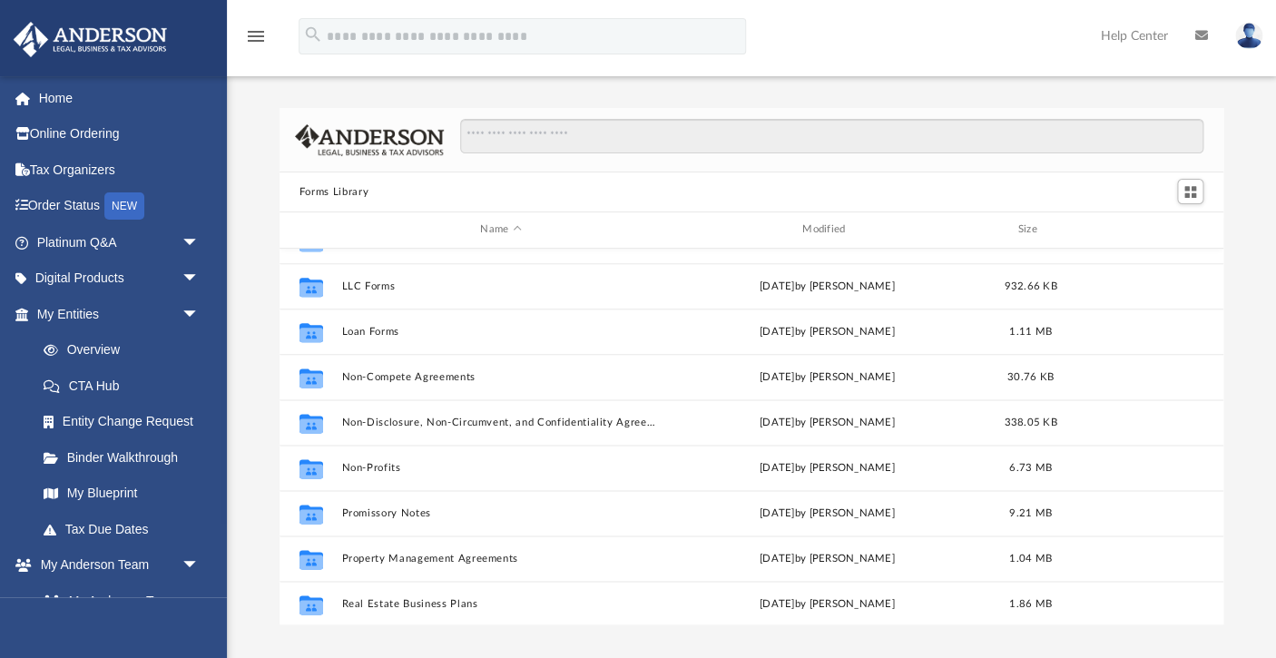
scroll to position [15, 15]
